Goal: Consume media (video, audio): Consume media (video, audio)

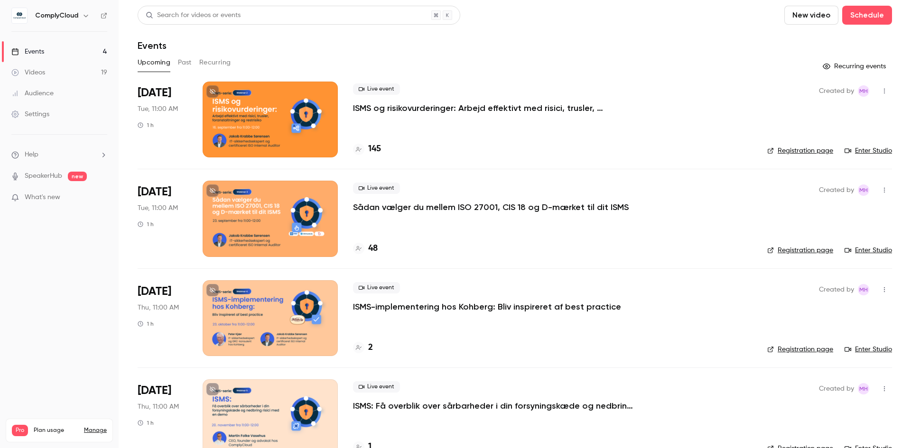
click at [46, 69] on link "Videos 19" at bounding box center [59, 72] width 119 height 21
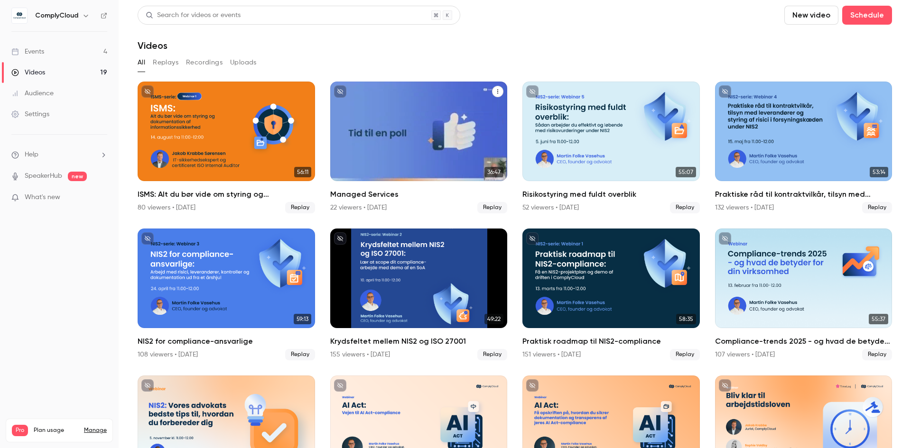
click at [428, 138] on div "Managed Services" at bounding box center [418, 132] width 177 height 100
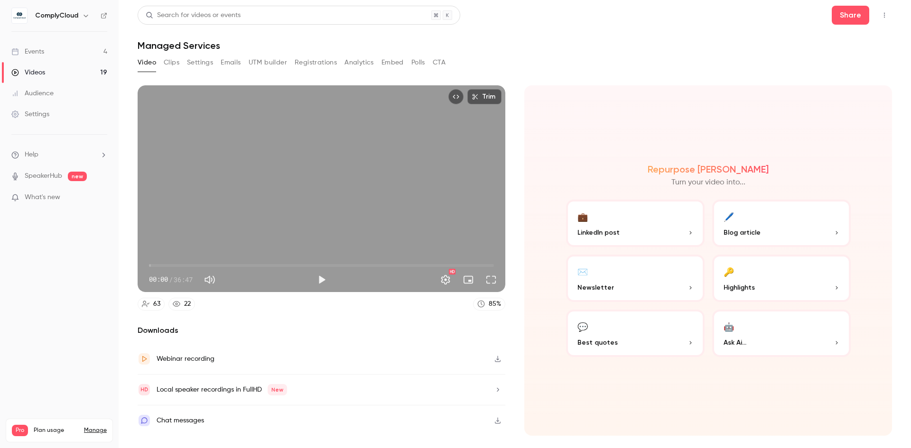
click at [167, 64] on button "Clips" at bounding box center [172, 62] width 16 height 15
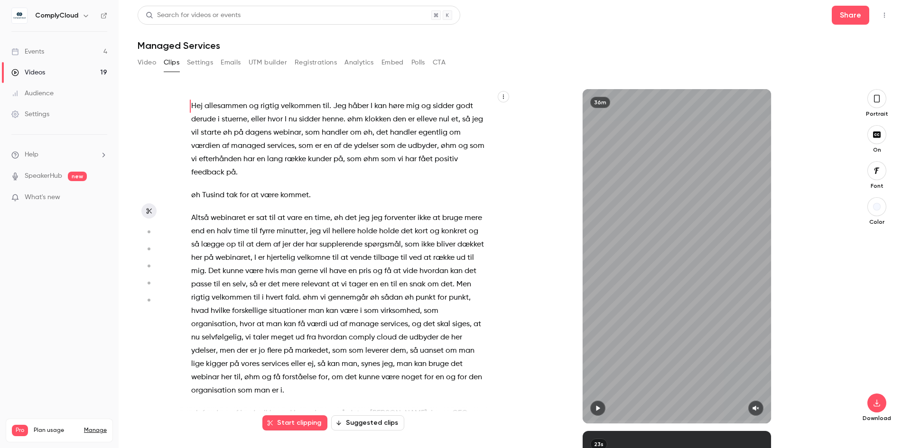
click at [875, 103] on icon "button" at bounding box center [877, 98] width 8 height 10
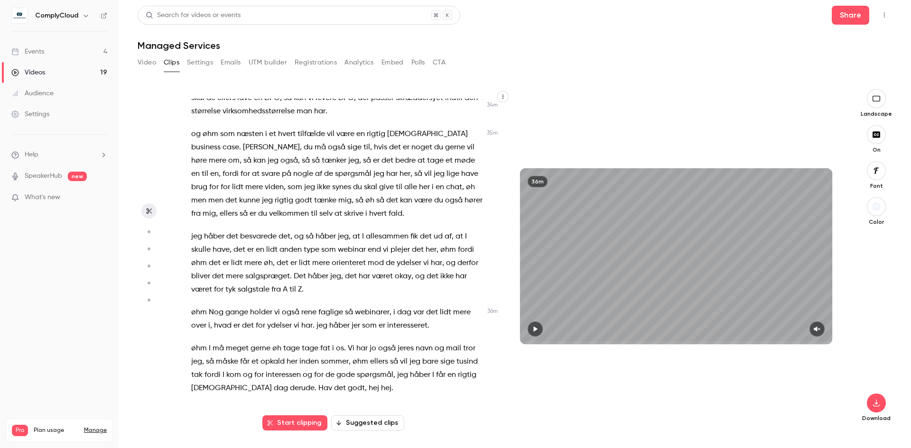
scroll to position [6943, 0]
click at [292, 366] on span "her" at bounding box center [292, 361] width 11 height 13
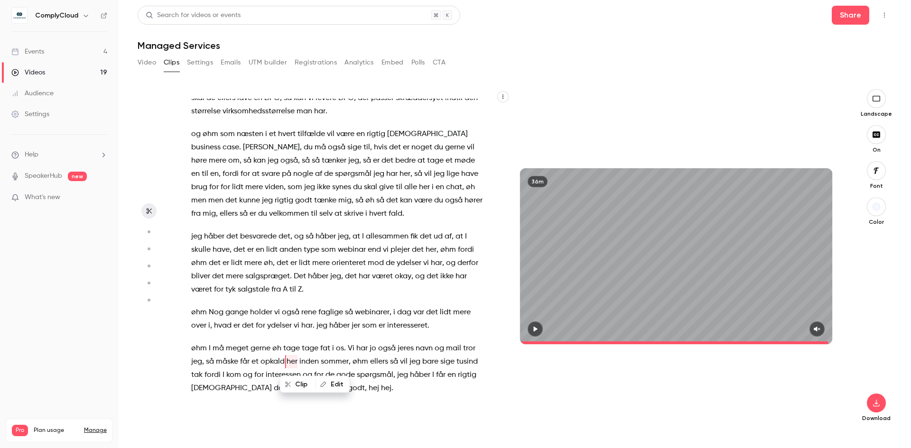
click at [417, 366] on span "jeg" at bounding box center [414, 361] width 11 height 13
click at [348, 388] on span "godt" at bounding box center [356, 388] width 17 height 13
click at [193, 350] on span "øhm" at bounding box center [199, 348] width 16 height 13
click at [359, 392] on p "øhm I må meget gerne øh tage tage fat i os . Vi har jo også jeres navn og mail …" at bounding box center [337, 368] width 293 height 53
click at [381, 391] on span "hej" at bounding box center [386, 388] width 10 height 13
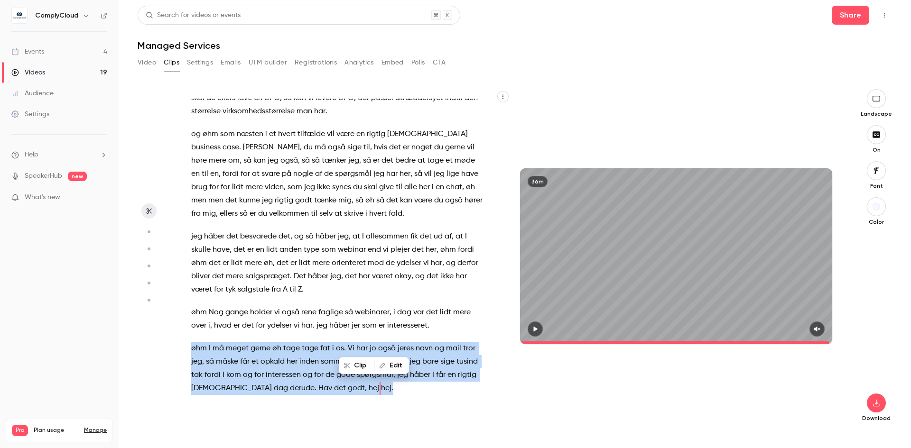
drag, startPoint x: 358, startPoint y: 391, endPoint x: 190, endPoint y: 354, distance: 172.5
click at [190, 354] on div "Hej allesammen og rigtig velkommen til . Jeg håber I kan høre mig og sidder god…" at bounding box center [342, 261] width 326 height 325
click at [369, 365] on button "Clip 13 s" at bounding box center [373, 365] width 46 height 15
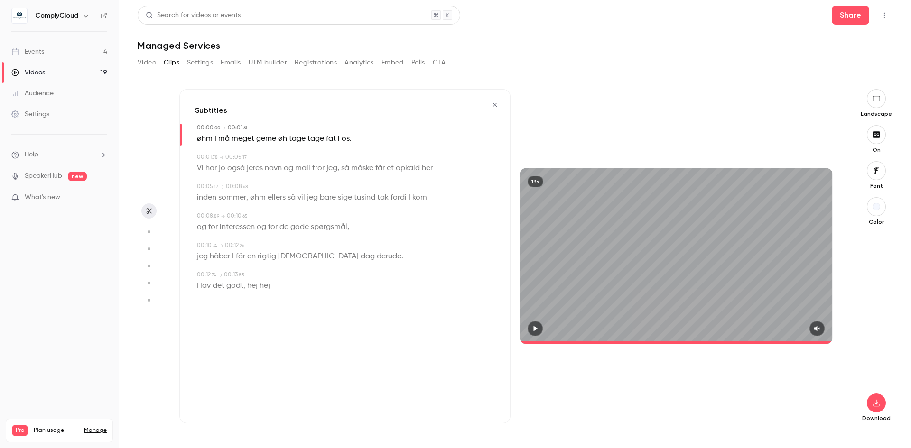
type input "*"
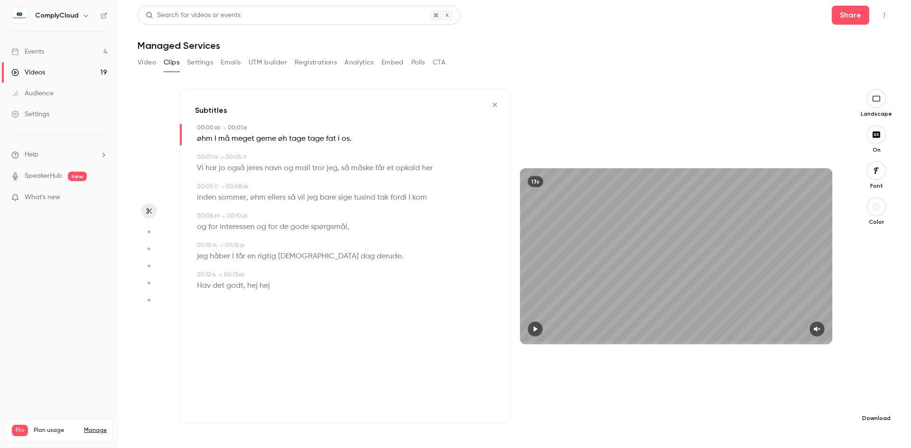
click at [876, 400] on icon "button" at bounding box center [876, 403] width 6 height 7
click at [793, 390] on span "High quality requires longer processing" at bounding box center [805, 394] width 108 height 9
click at [44, 73] on div "Videos" at bounding box center [28, 72] width 34 height 9
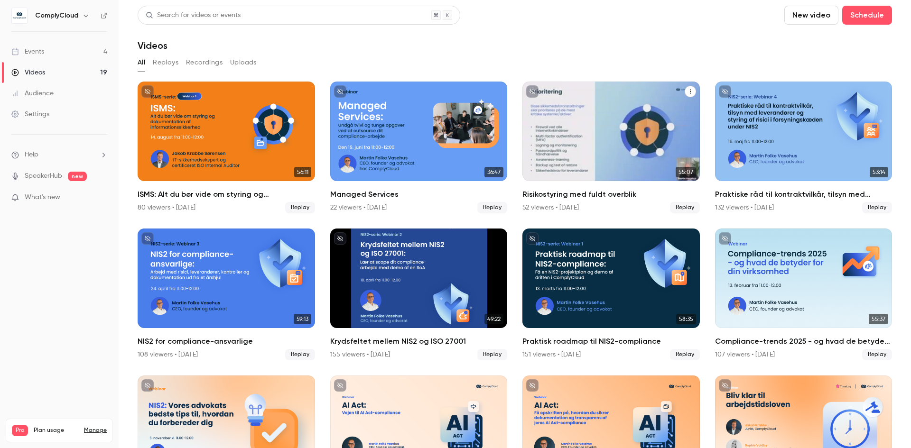
click at [623, 140] on div "Risikostyring med fuldt overblik" at bounding box center [610, 132] width 177 height 100
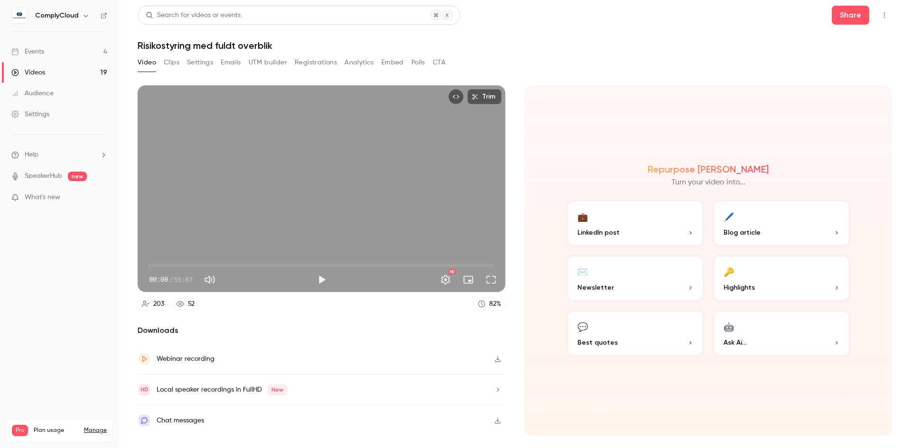
click at [174, 62] on button "Clips" at bounding box center [172, 62] width 16 height 15
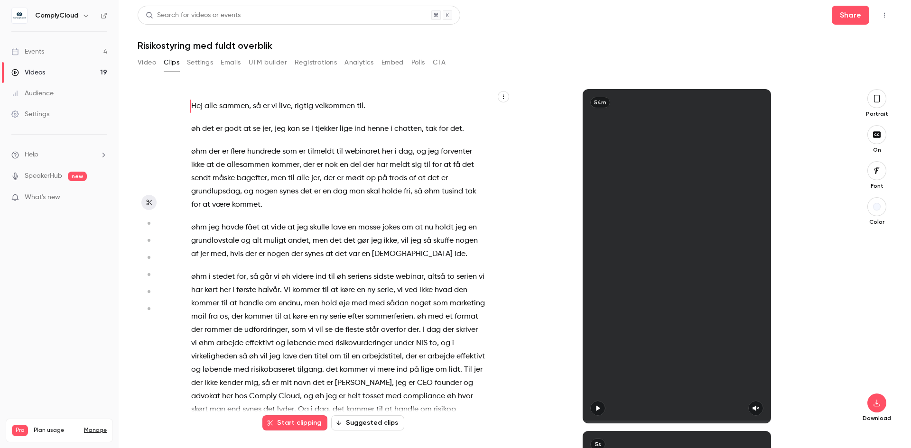
click at [876, 101] on icon "button" at bounding box center [877, 98] width 8 height 10
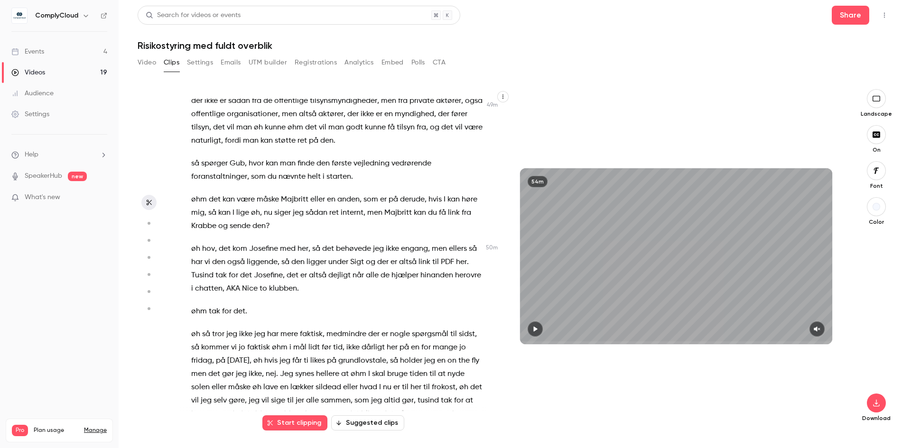
scroll to position [10354, 0]
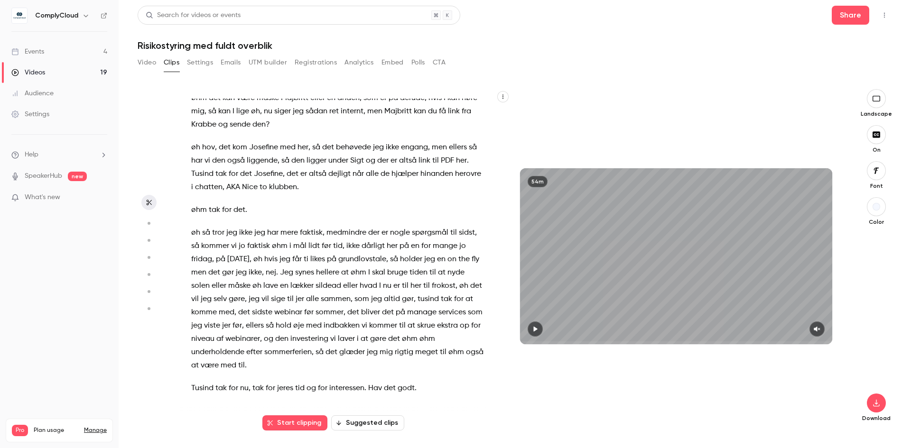
click at [229, 388] on span "for" at bounding box center [233, 388] width 9 height 13
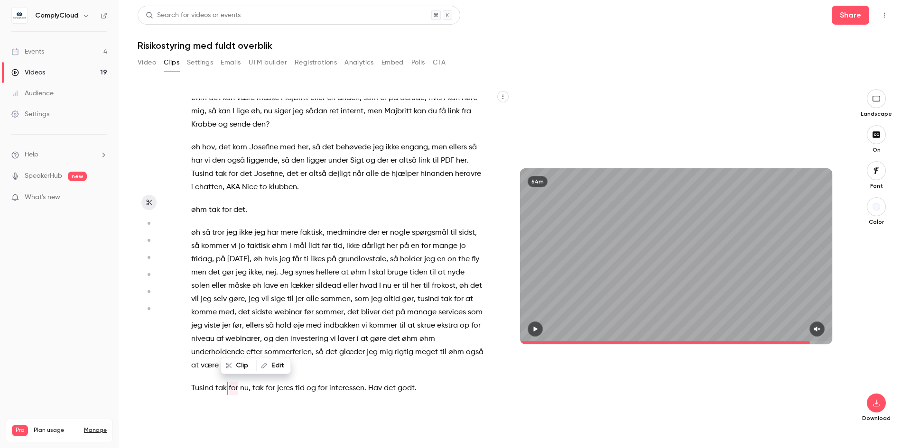
click at [326, 365] on p "øh så tror jeg ikke jeg har mere faktisk , medmindre der er nogle spørgsmål til…" at bounding box center [337, 299] width 293 height 146
drag, startPoint x: 426, startPoint y: 388, endPoint x: 178, endPoint y: 391, distance: 247.7
click at [178, 391] on section "Hej alle sammen , så er vi live , rigtig velkommen til . øh det er godt at se j…" at bounding box center [515, 268] width 754 height 359
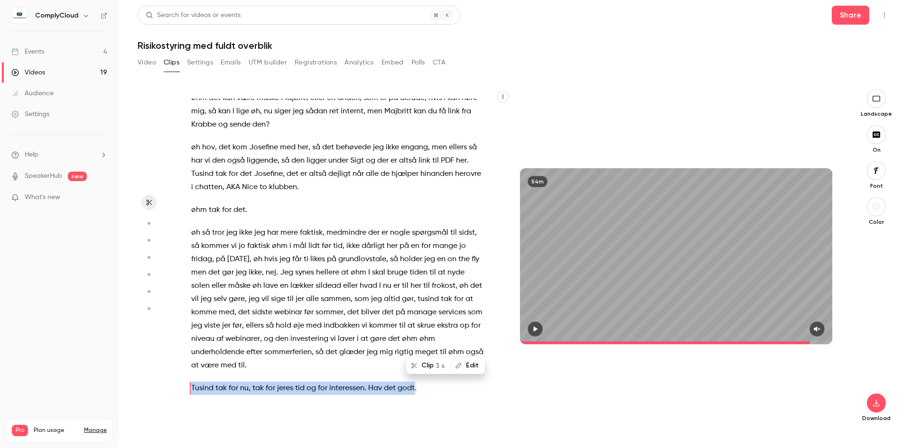
click at [423, 363] on button "Clip 3 s" at bounding box center [428, 365] width 43 height 15
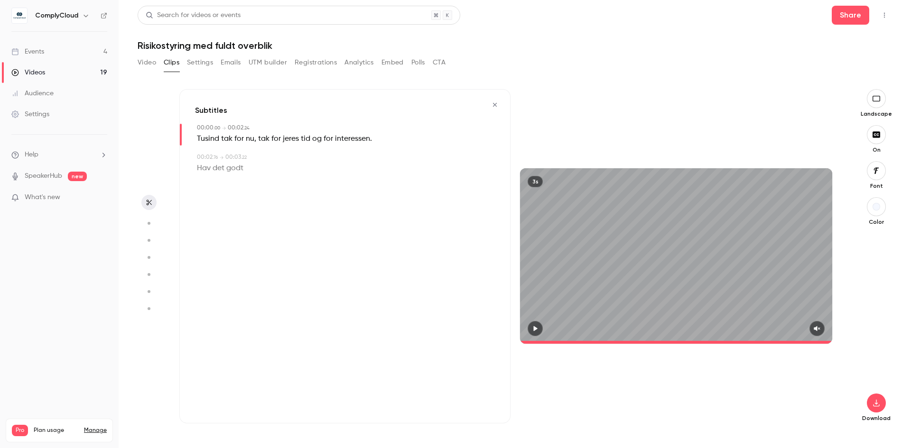
type input "*"
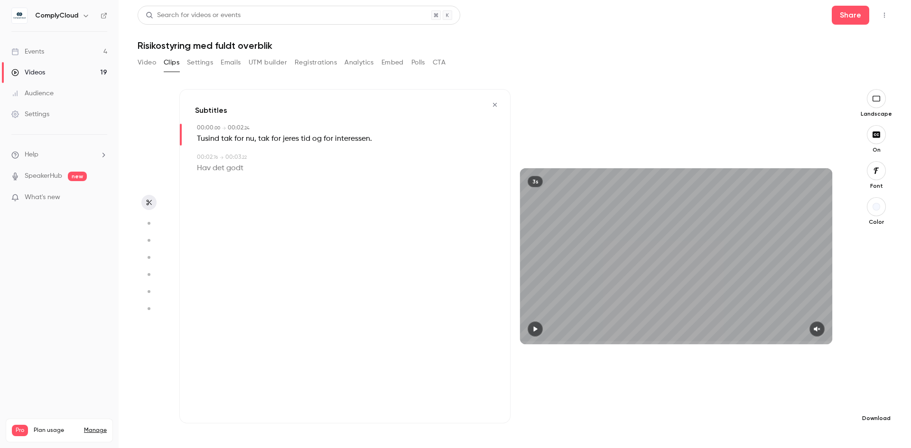
click at [880, 404] on icon "button" at bounding box center [876, 404] width 11 height 8
click at [809, 391] on span "High quality requires longer processing" at bounding box center [805, 394] width 108 height 9
click at [39, 72] on div "Videos" at bounding box center [28, 72] width 34 height 9
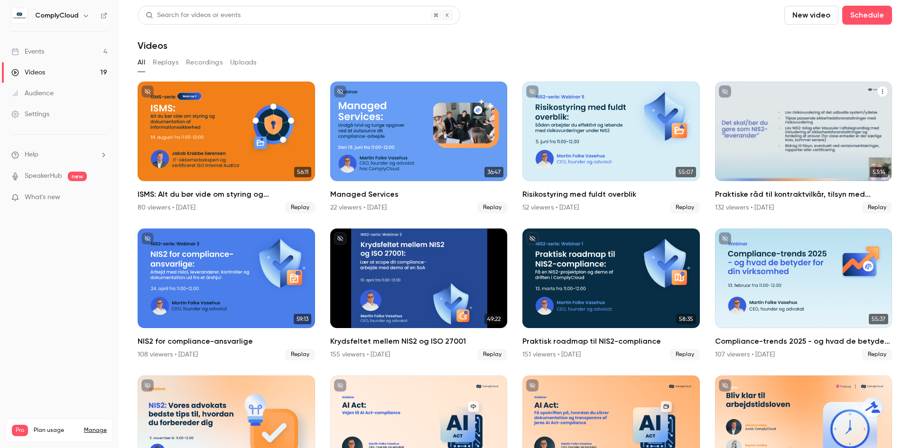
click at [767, 138] on div "Praktiske råd til kontraktvilkår, tilsyn med leverandører og styring af risici …" at bounding box center [803, 132] width 177 height 100
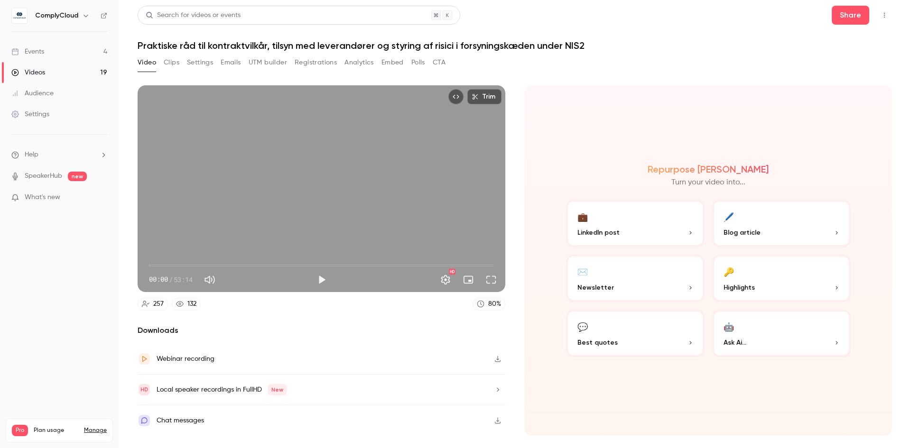
click at [173, 62] on button "Clips" at bounding box center [172, 62] width 16 height 15
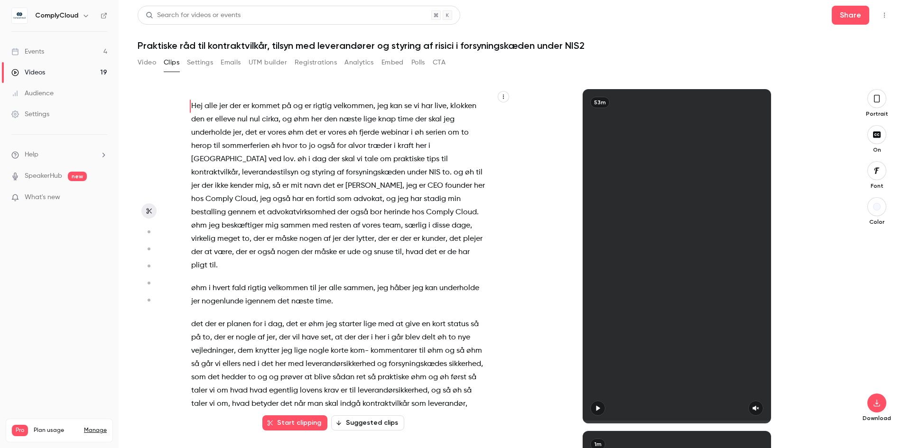
click at [877, 98] on icon "button" at bounding box center [877, 98] width 8 height 10
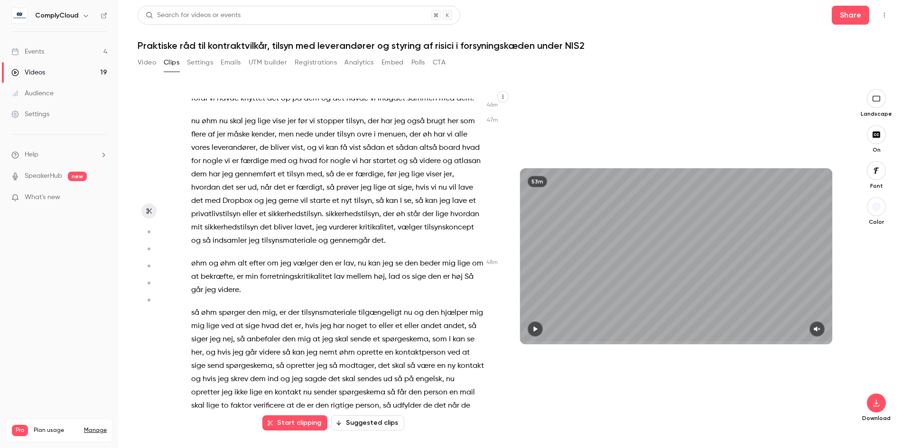
scroll to position [9407, 0]
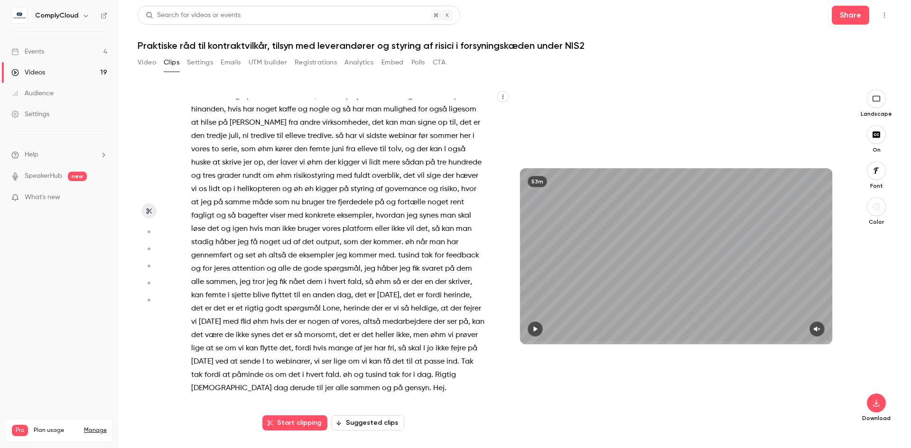
click at [459, 361] on span at bounding box center [460, 362] width 2 height 8
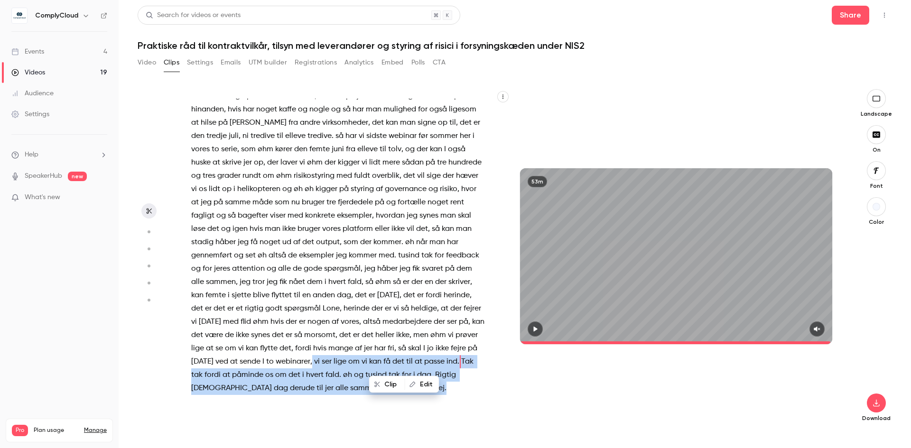
drag, startPoint x: 228, startPoint y: 361, endPoint x: 300, endPoint y: 394, distance: 79.4
click at [300, 394] on p "øhm lige øh slå et slag for de events og altså de webinarer vi har , den tredje…" at bounding box center [337, 229] width 293 height 332
click at [300, 365] on button "Clip 9 s" at bounding box center [301, 365] width 44 height 15
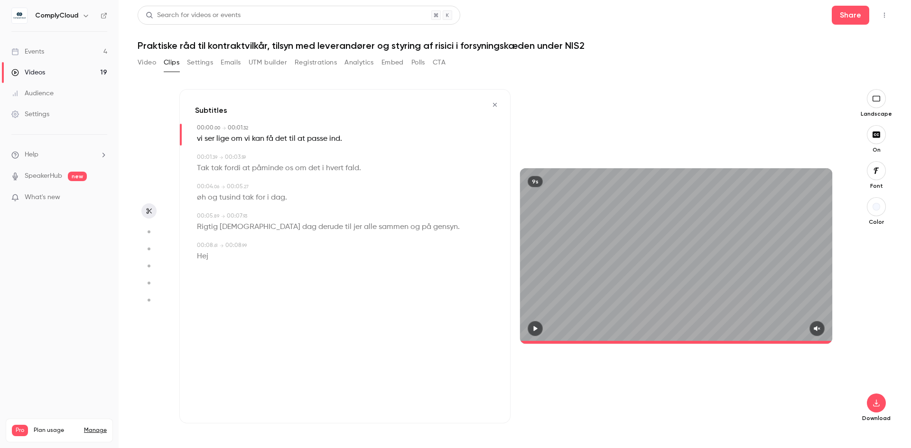
type input "*"
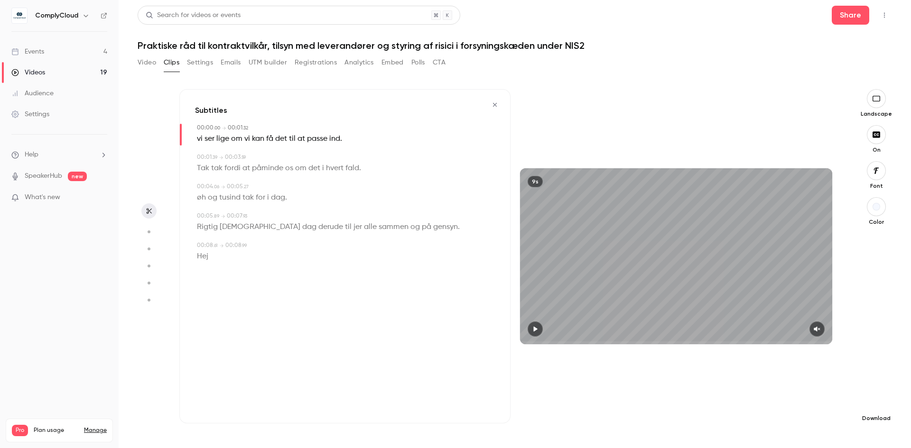
click at [877, 401] on icon "button" at bounding box center [876, 403] width 6 height 7
click at [785, 387] on span "Full HD" at bounding box center [805, 385] width 109 height 10
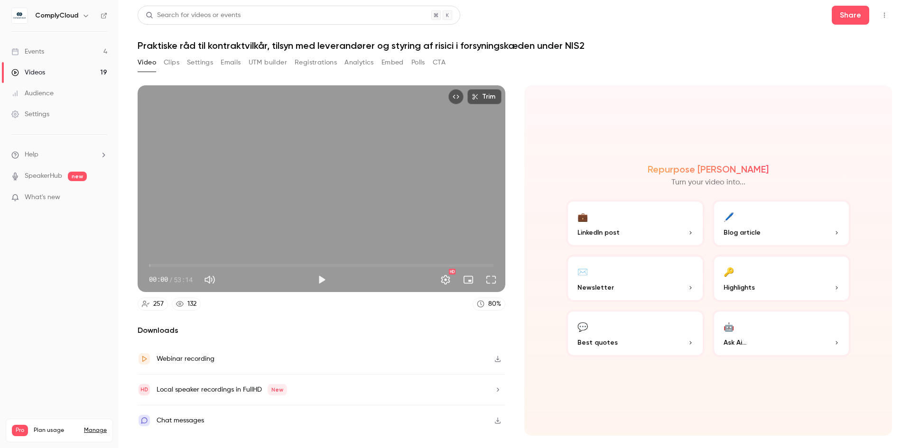
click at [38, 74] on div "Videos" at bounding box center [28, 72] width 34 height 9
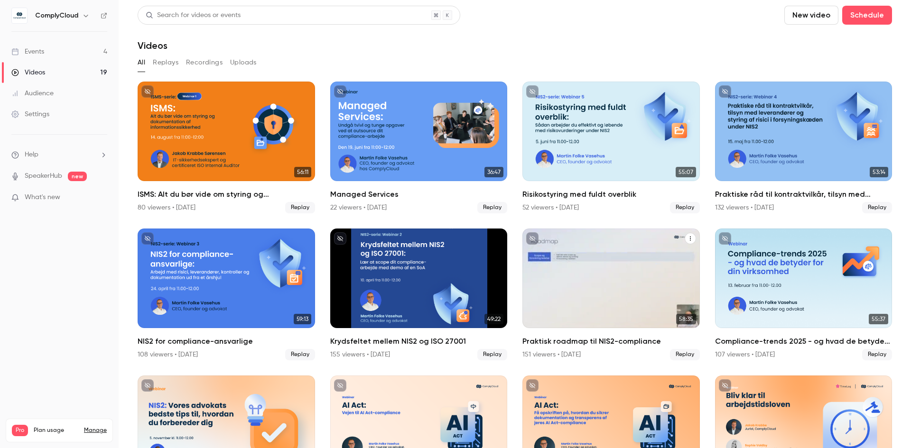
click at [614, 288] on div "Praktisk roadmap til NIS2-compliance" at bounding box center [610, 279] width 177 height 100
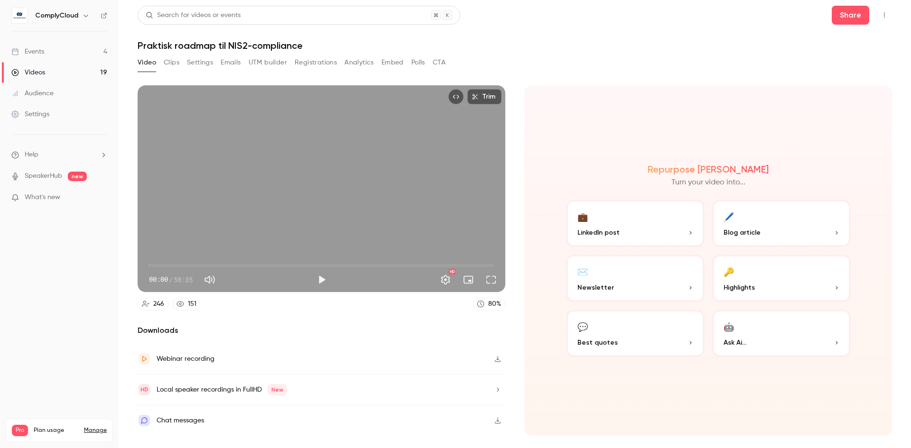
click at [171, 61] on button "Clips" at bounding box center [172, 62] width 16 height 15
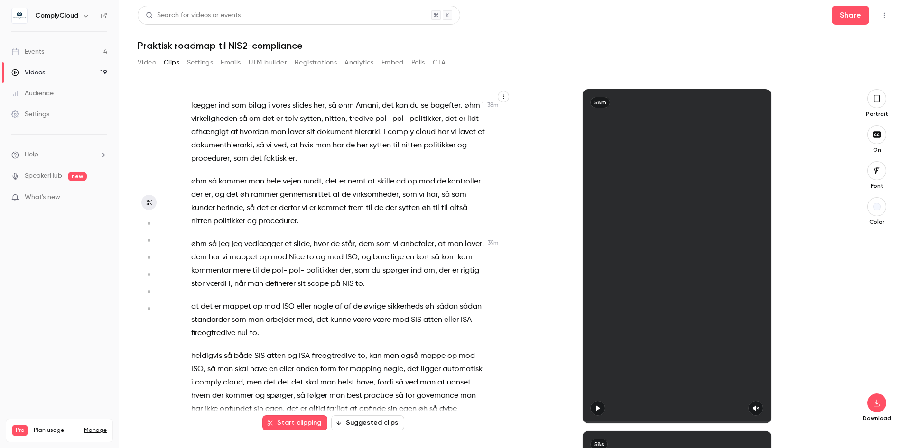
scroll to position [10235, 0]
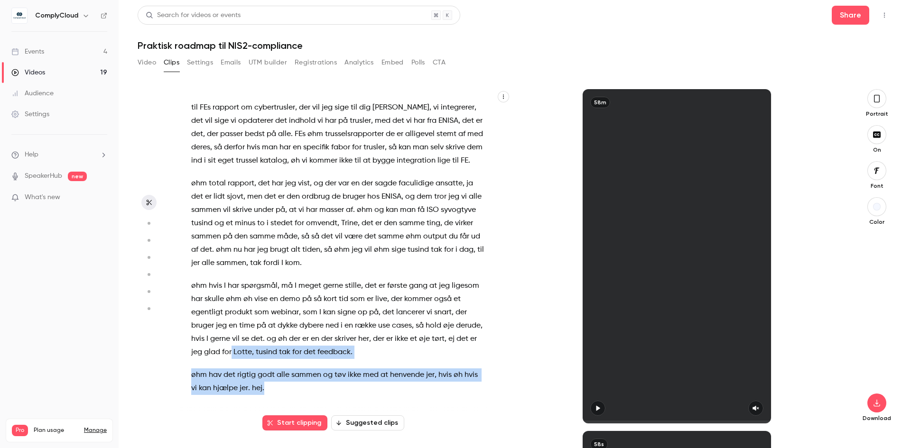
drag, startPoint x: 301, startPoint y: 352, endPoint x: 390, endPoint y: 391, distance: 96.9
click at [390, 391] on div "Hej med jer , nu øh ser det ud til her hos mig , at øh vi er gået live , så jeg…" at bounding box center [342, 261] width 327 height 325
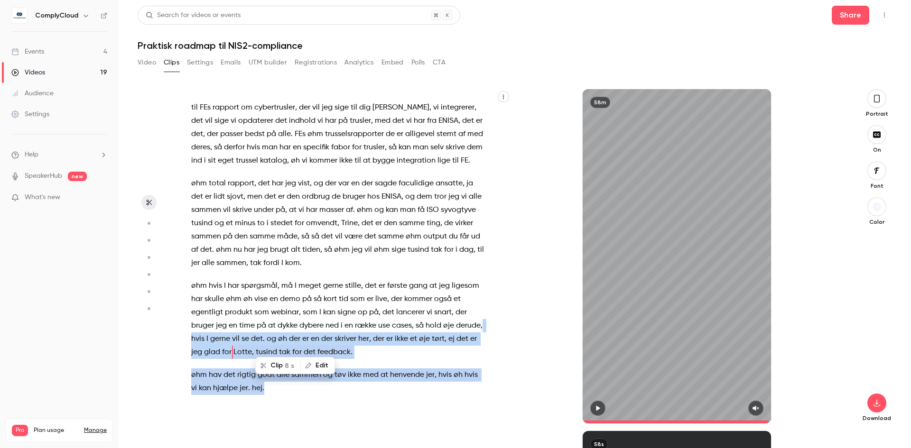
drag, startPoint x: 249, startPoint y: 337, endPoint x: 309, endPoint y: 391, distance: 81.0
click at [339, 398] on div "Hej med jer , nu øh ser det ud til her hos mig , at øh vi er gået live , så jeg…" at bounding box center [342, 261] width 327 height 325
click at [274, 363] on button "Clip 12 s" at bounding box center [279, 365] width 46 height 15
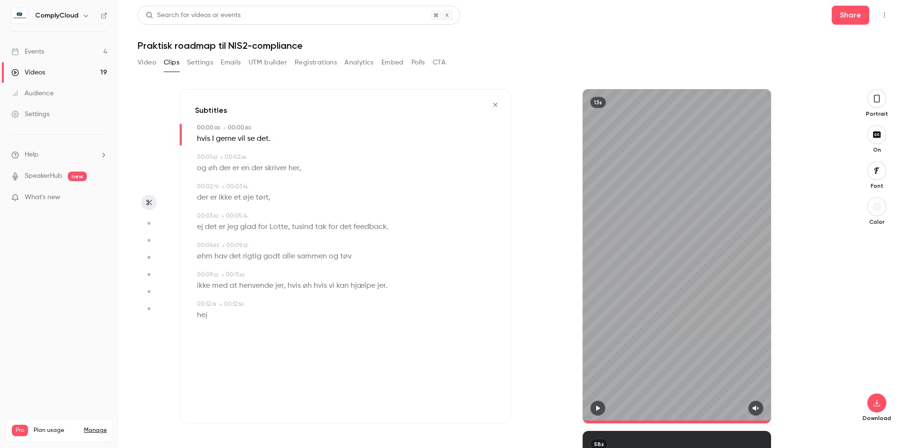
type input "*"
click at [876, 99] on icon "button" at bounding box center [877, 98] width 8 height 10
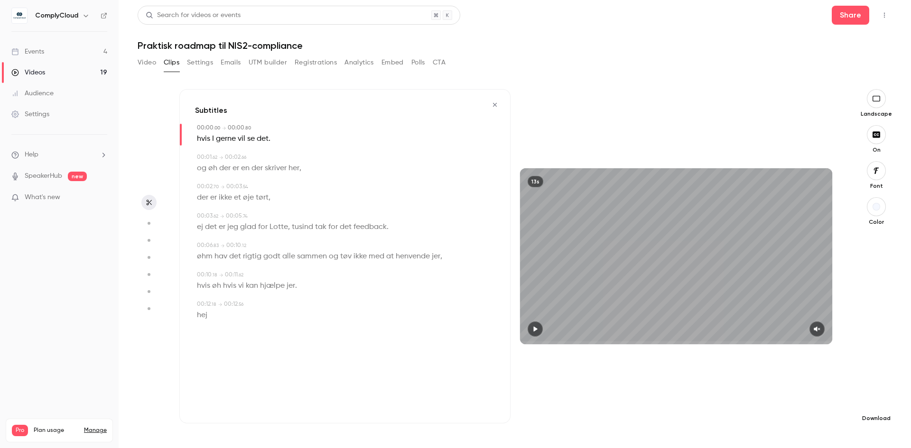
click at [880, 404] on icon "button" at bounding box center [876, 404] width 11 height 8
click at [788, 388] on span "Full HD" at bounding box center [805, 385] width 109 height 10
